Goal: Information Seeking & Learning: Learn about a topic

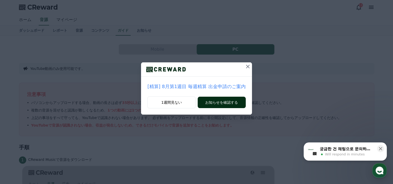
click at [218, 100] on button "お知らせを確認する" at bounding box center [222, 102] width 48 height 11
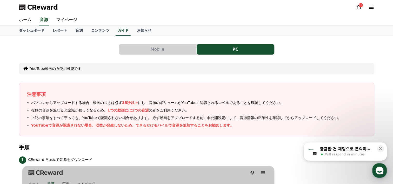
click at [358, 5] on div "11" at bounding box center [360, 5] width 4 height 4
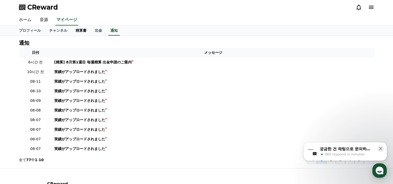
click at [71, 29] on link "精算書" at bounding box center [80, 31] width 19 height 10
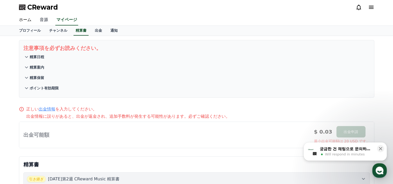
click at [40, 19] on link "音源" at bounding box center [44, 20] width 17 height 11
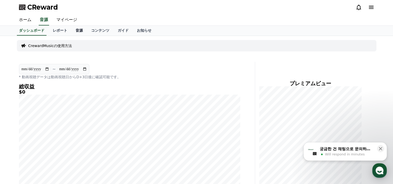
click at [71, 30] on link "音源" at bounding box center [79, 31] width 16 height 10
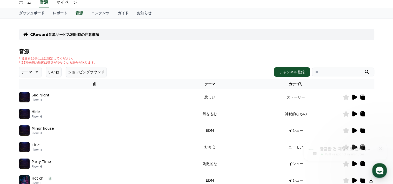
scroll to position [26, 0]
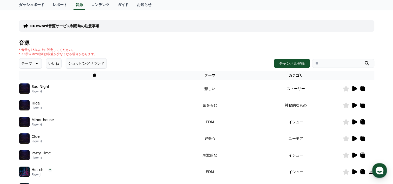
click at [353, 87] on icon at bounding box center [354, 88] width 5 height 5
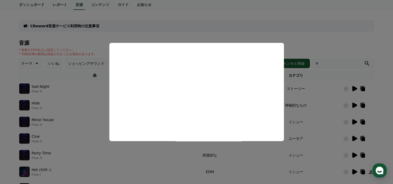
click at [173, 5] on button "close modal" at bounding box center [196, 92] width 393 height 184
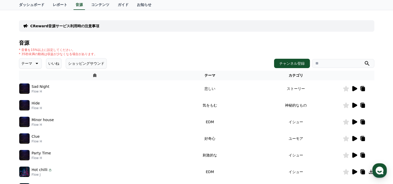
click at [362, 90] on icon at bounding box center [363, 89] width 4 height 4
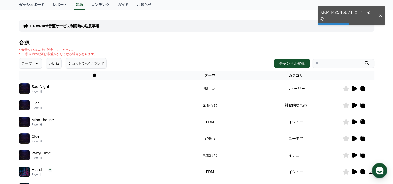
click at [362, 89] on icon at bounding box center [363, 89] width 4 height 4
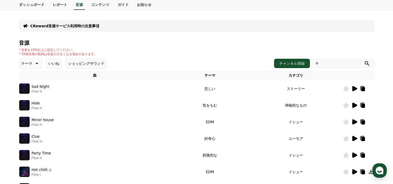
click at [357, 105] on icon at bounding box center [354, 105] width 6 height 6
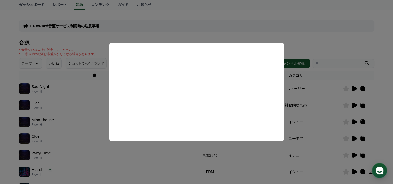
click at [181, 23] on button "close modal" at bounding box center [196, 92] width 393 height 184
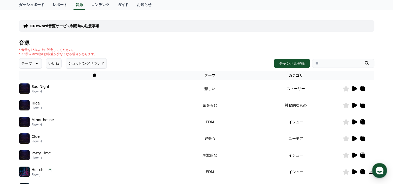
click at [361, 105] on icon at bounding box center [363, 106] width 4 height 4
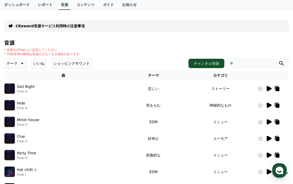
click at [219, 10] on div "CReward音源サービス利用時の注意事項 音源 * 音量を15%以上に設定してください。 * 35秒未満の動画は収益が少なくなる場合があります。 テーマ い…" at bounding box center [146, 135] width 293 height 251
click at [274, 6] on div "ダッシュボード レポート 音源 コンテンツ ガイド お知らせ" at bounding box center [146, 5] width 293 height 10
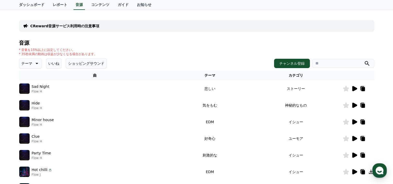
drag, startPoint x: 361, startPoint y: 105, endPoint x: 376, endPoint y: 99, distance: 16.1
click at [376, 99] on div "CReward音源サービス利用時の注意事項 音源 * 音量を15%以上に設定してください。 * 35秒未満の動画は収益が少なくなる場合があります。 テーマ い…" at bounding box center [196, 135] width 363 height 251
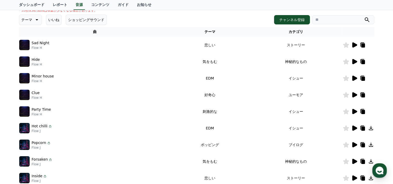
scroll to position [78, 0]
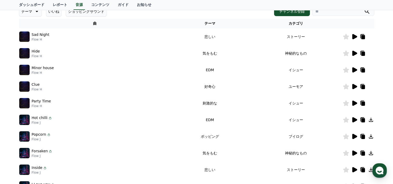
click at [353, 36] on icon at bounding box center [354, 36] width 5 height 5
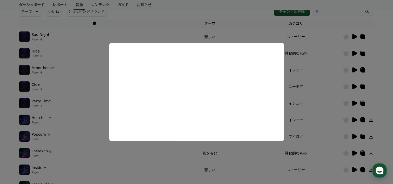
click at [193, 34] on button "close modal" at bounding box center [196, 92] width 393 height 184
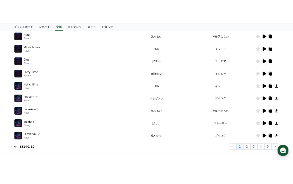
scroll to position [130, 0]
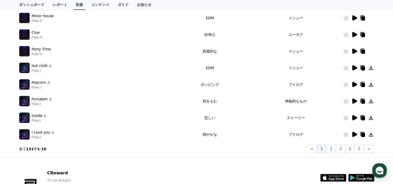
click at [354, 67] on icon at bounding box center [354, 67] width 5 height 5
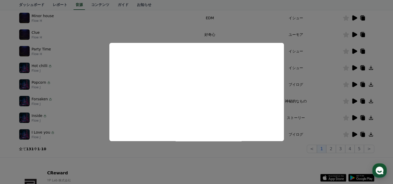
click at [240, 23] on button "close modal" at bounding box center [196, 92] width 393 height 184
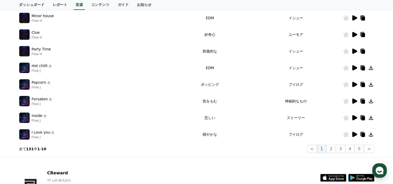
click at [353, 84] on icon at bounding box center [354, 84] width 5 height 5
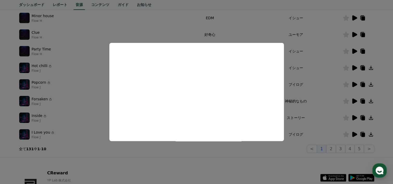
click at [182, 26] on button "close modal" at bounding box center [196, 92] width 393 height 184
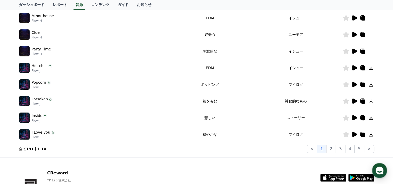
click at [354, 99] on icon at bounding box center [354, 100] width 5 height 5
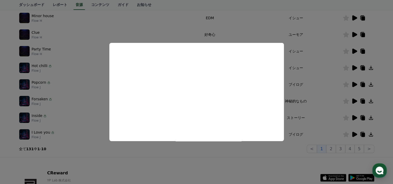
click at [168, 22] on button "close modal" at bounding box center [196, 92] width 393 height 184
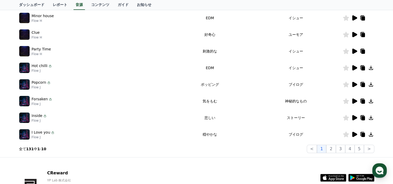
click at [352, 117] on icon at bounding box center [354, 117] width 5 height 5
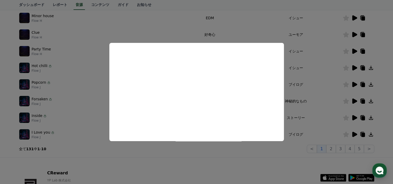
click at [174, 19] on button "close modal" at bounding box center [196, 92] width 393 height 184
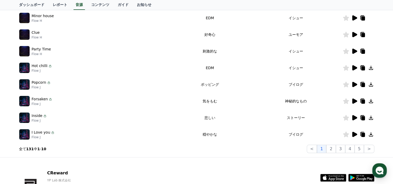
click at [354, 134] on icon at bounding box center [354, 134] width 5 height 5
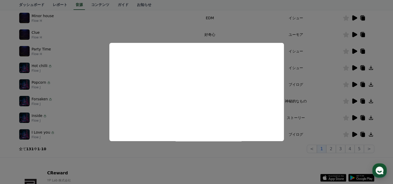
click at [195, 29] on button "close modal" at bounding box center [196, 92] width 393 height 184
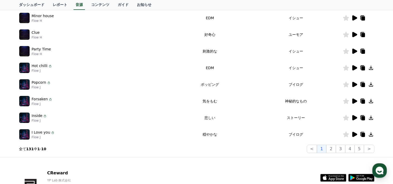
click at [370, 117] on icon at bounding box center [371, 117] width 4 height 4
